Goal: Task Accomplishment & Management: Manage account settings

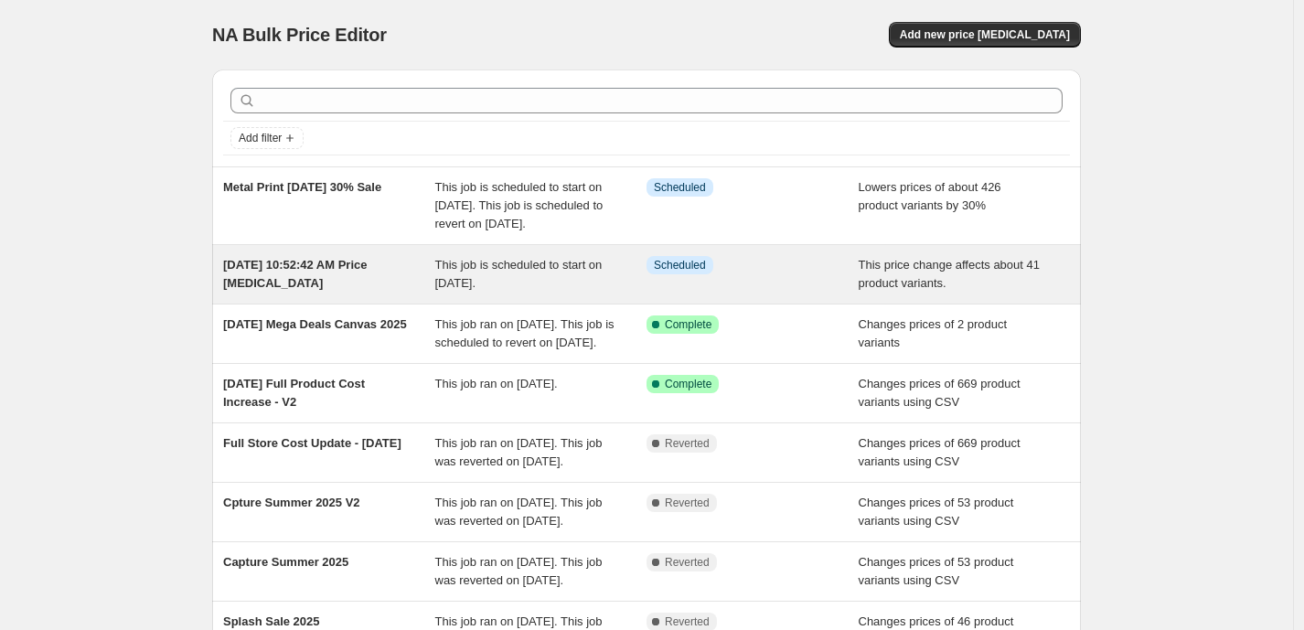
click at [512, 290] on span "This job is scheduled to start on October 16, 2025." at bounding box center [518, 274] width 167 height 32
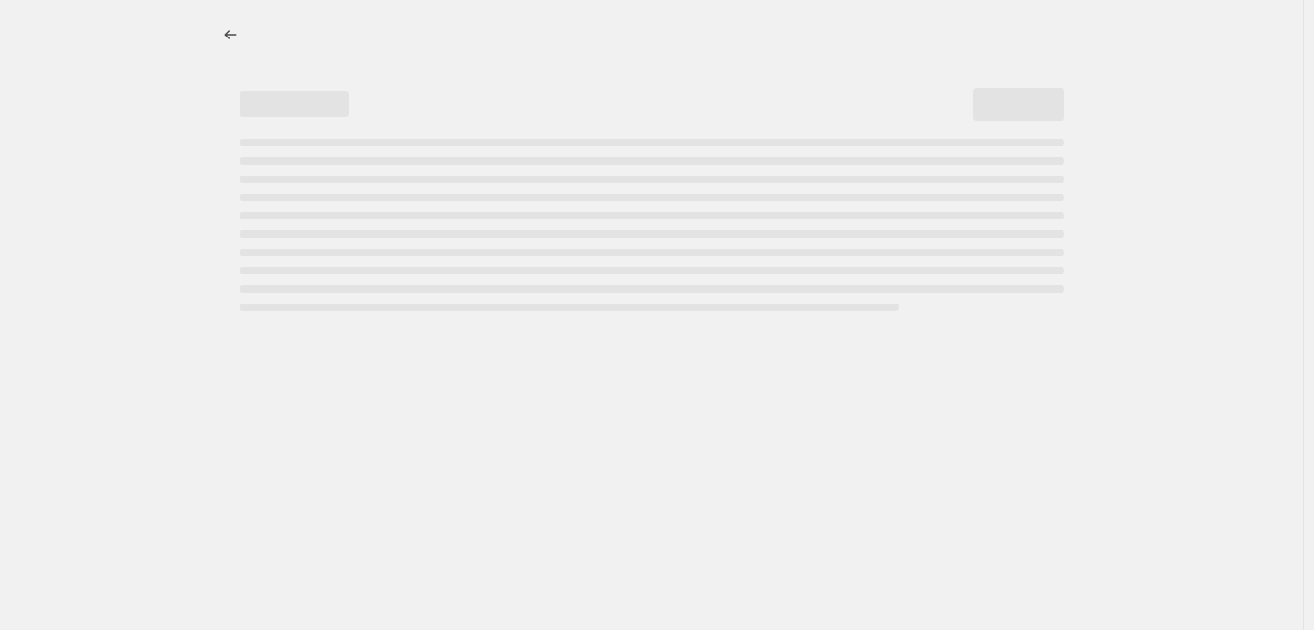
select select "ecap"
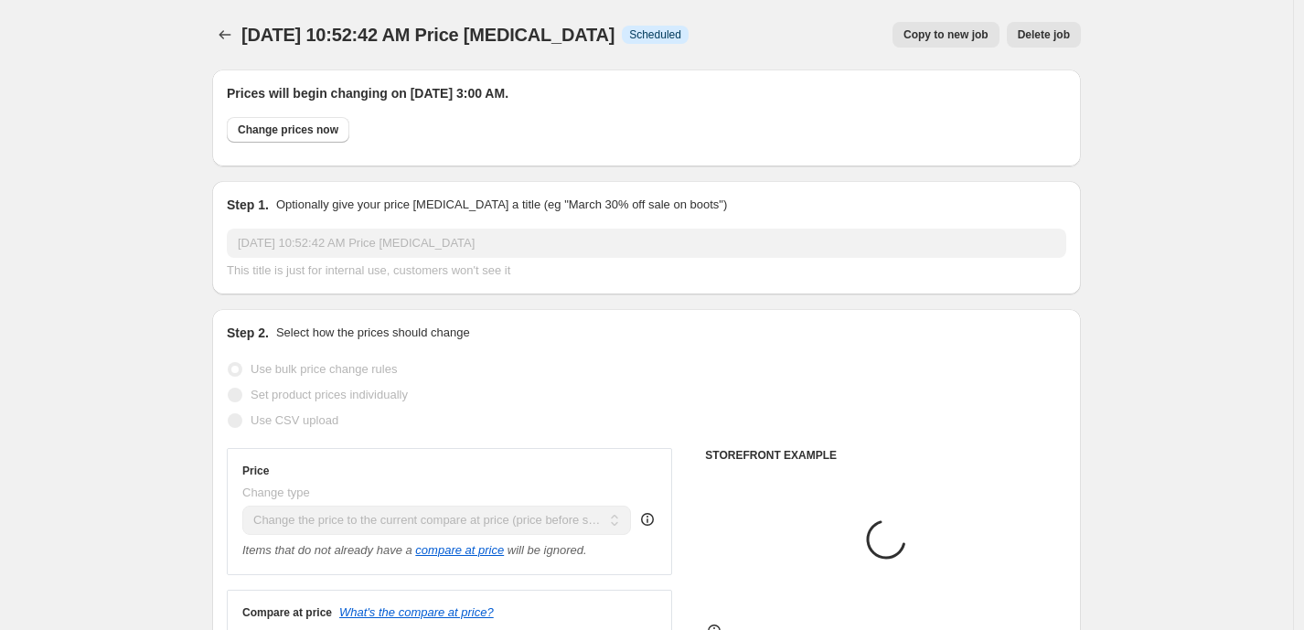
select select "product"
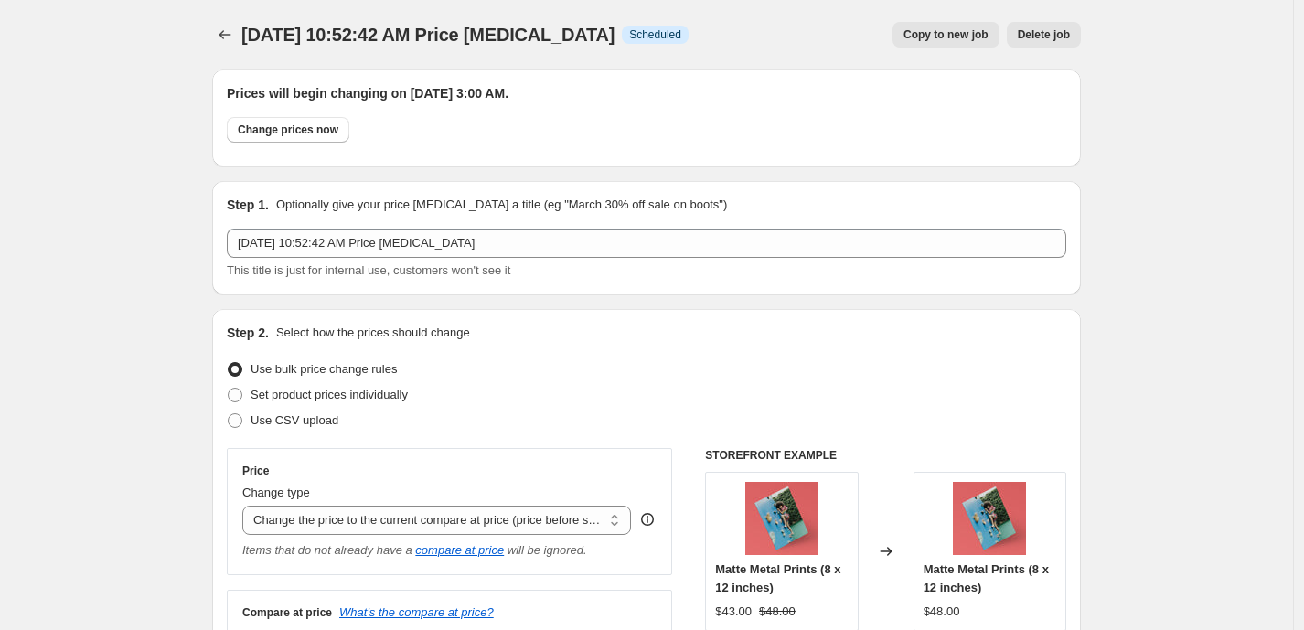
click at [1044, 34] on span "Delete job" at bounding box center [1044, 34] width 52 height 15
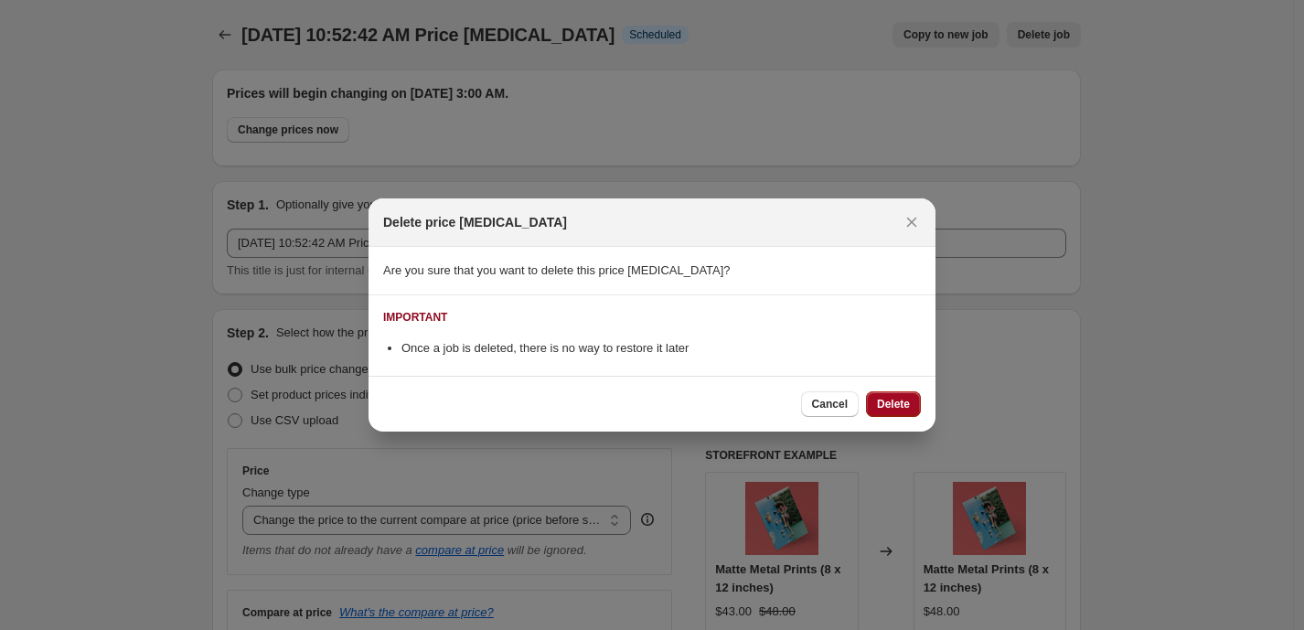
click at [890, 396] on button "Delete" at bounding box center [893, 404] width 55 height 26
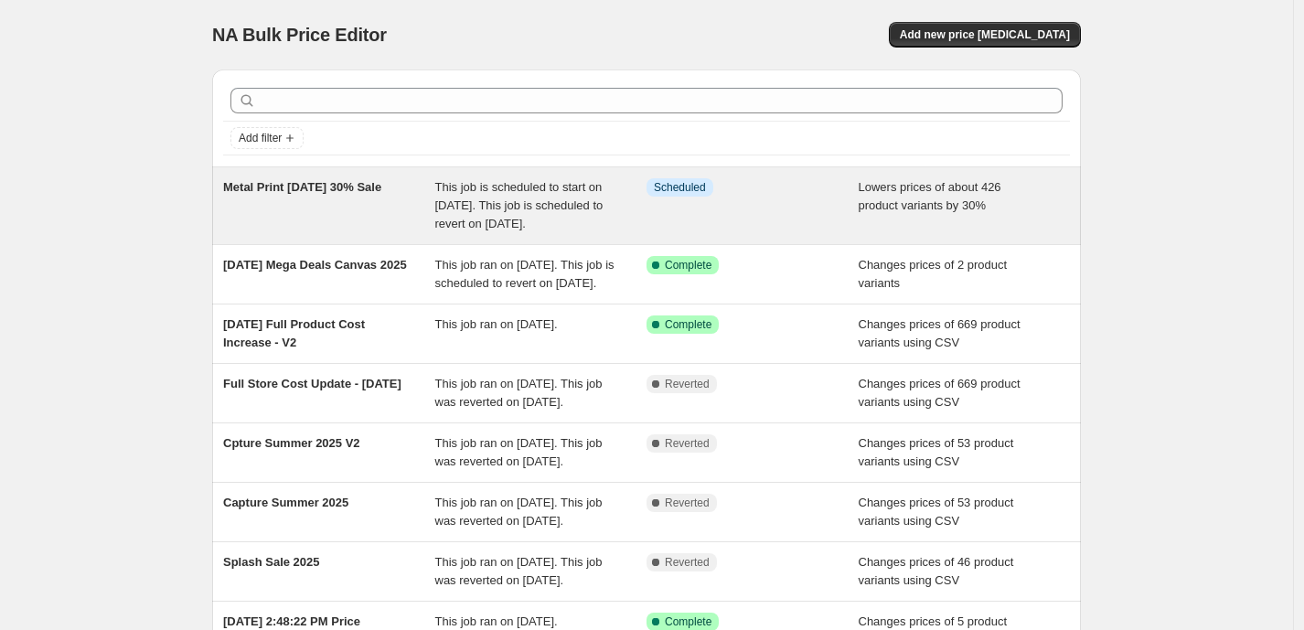
click at [753, 201] on div "Info Scheduled" at bounding box center [753, 205] width 212 height 55
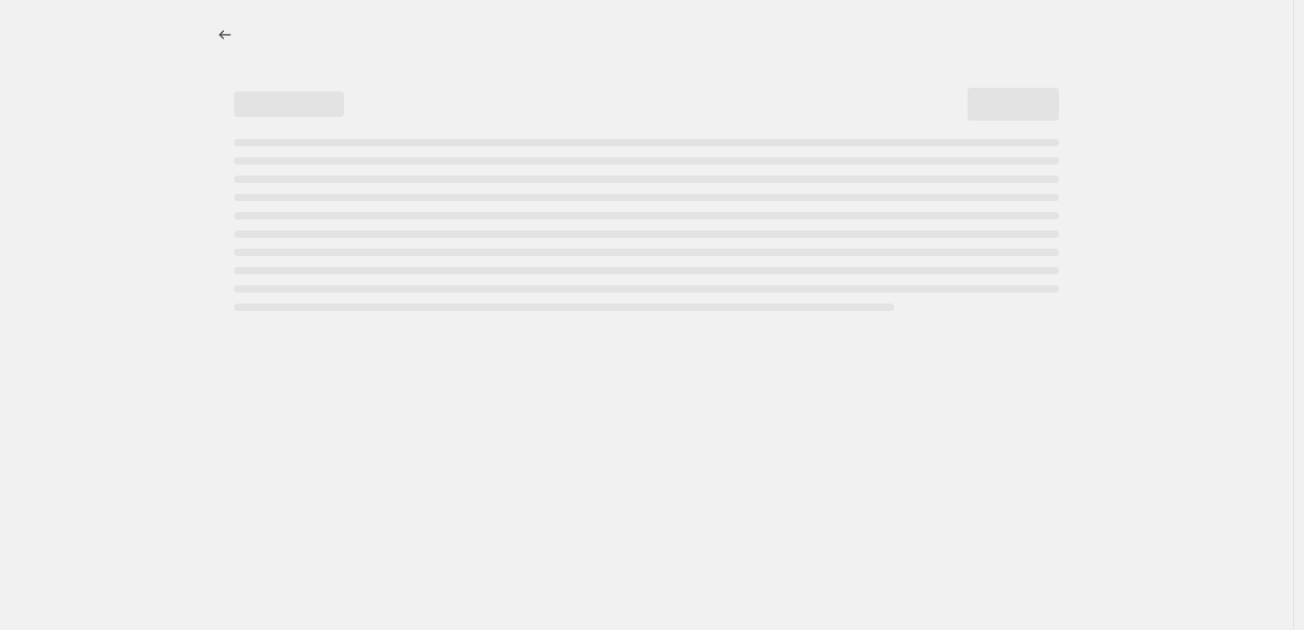
select select "percentage"
select select "collection"
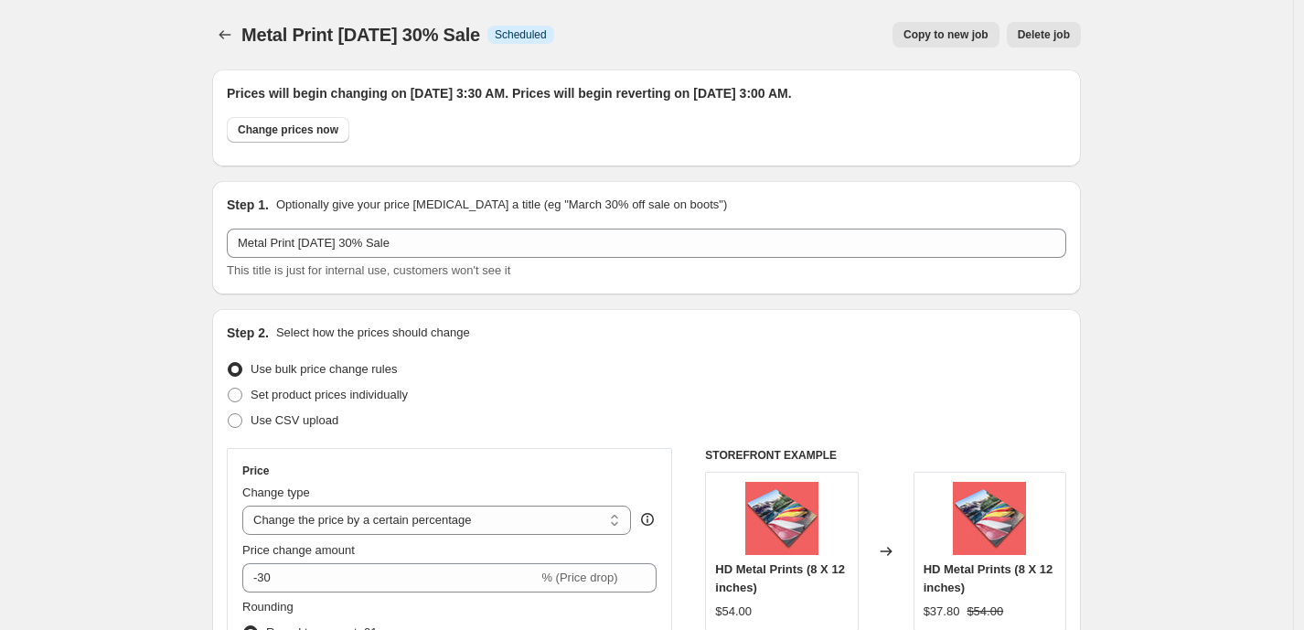
click at [1057, 33] on span "Delete job" at bounding box center [1044, 34] width 52 height 15
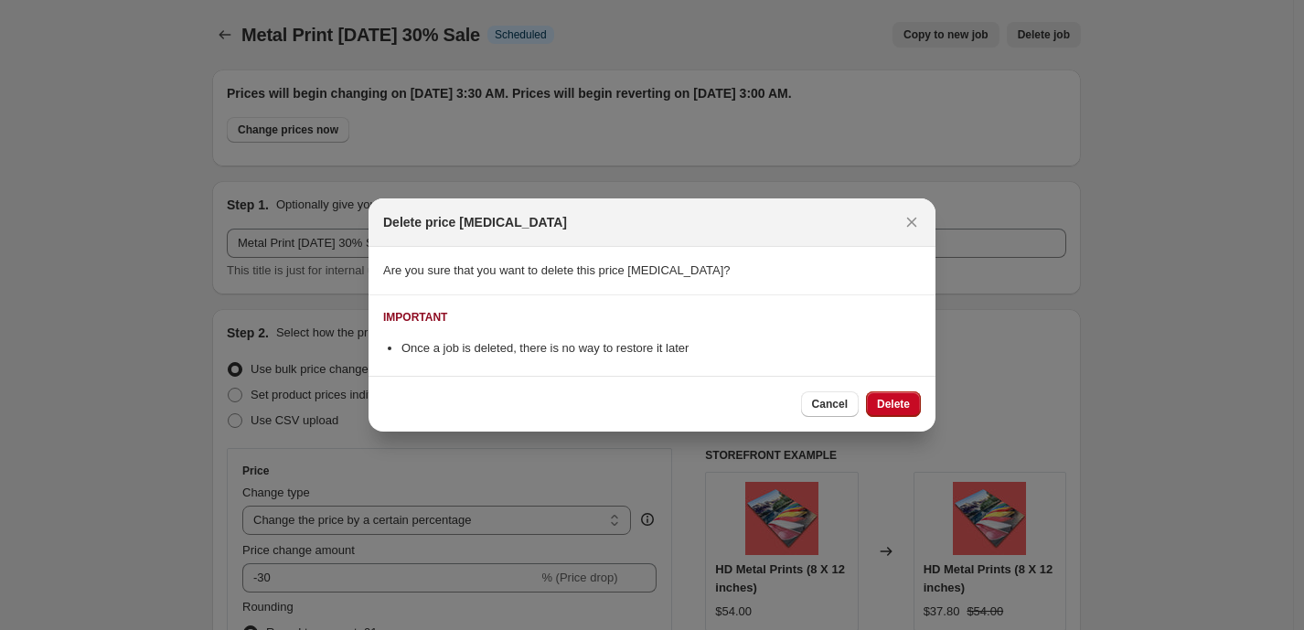
click at [882, 410] on span "Delete" at bounding box center [893, 404] width 33 height 15
